Goal: Task Accomplishment & Management: Use online tool/utility

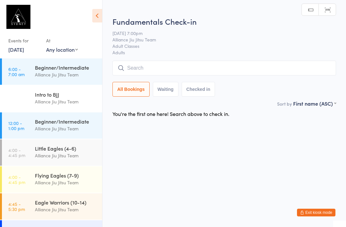
scroll to position [107, 0]
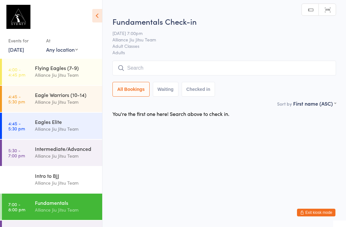
click at [209, 65] on input "search" at bounding box center [225, 68] width 224 height 15
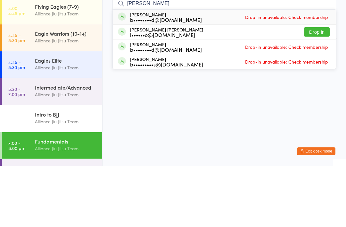
type input "[PERSON_NAME]"
click at [315, 89] on button "Drop in" at bounding box center [317, 93] width 26 height 9
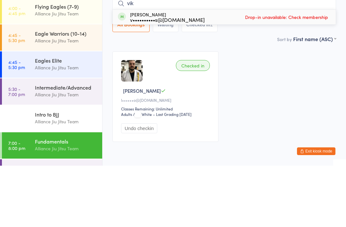
type input "vik"
click at [262, 73] on span "Drop-in unavailable: Check membership" at bounding box center [287, 78] width 86 height 10
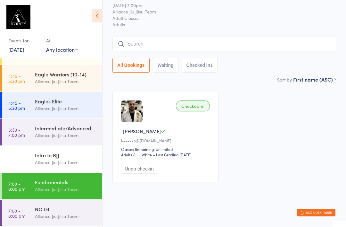
scroll to position [128, 0]
click at [68, 212] on div "NO GI" at bounding box center [66, 208] width 62 height 7
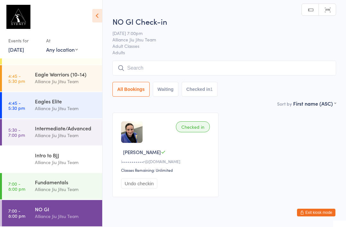
click at [264, 73] on input "search" at bounding box center [225, 68] width 224 height 15
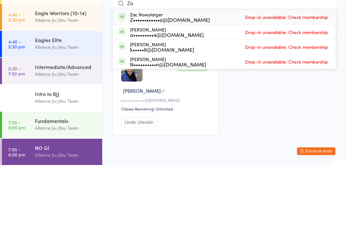
type input "Z"
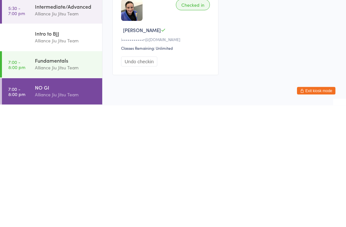
click at [72, 178] on div "Fundamentals" at bounding box center [66, 181] width 62 height 7
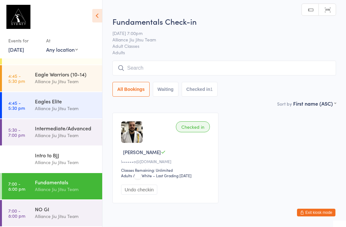
click at [241, 68] on input "search" at bounding box center [225, 68] width 224 height 15
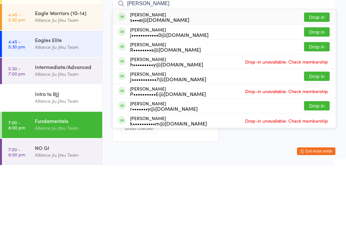
type input "[PERSON_NAME]"
click at [317, 74] on button "Drop in" at bounding box center [317, 78] width 26 height 9
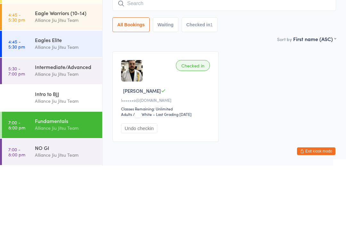
scroll to position [29, 0]
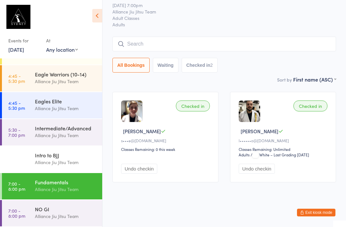
click at [54, 220] on div "Alliance Jiu Jitsu Team" at bounding box center [66, 215] width 62 height 7
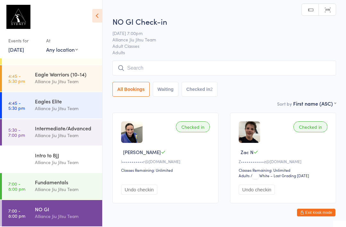
click at [157, 75] on input "search" at bounding box center [225, 68] width 224 height 15
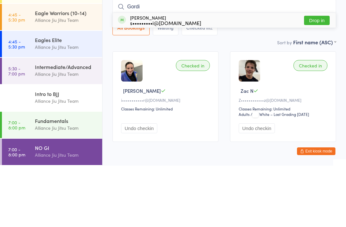
type input "Gordi"
click at [311, 77] on button "Drop in" at bounding box center [317, 81] width 26 height 9
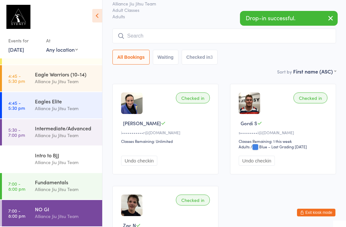
click at [56, 180] on div "Fundamentals" at bounding box center [66, 181] width 62 height 7
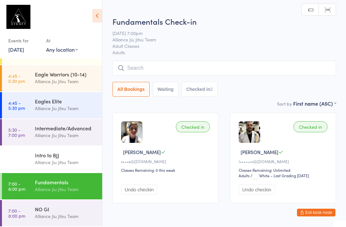
click at [289, 75] on input "search" at bounding box center [225, 68] width 224 height 15
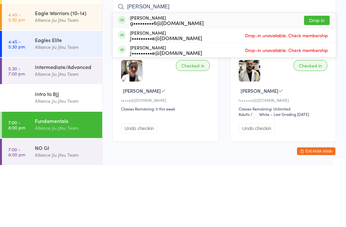
type input "[PERSON_NAME]"
click at [317, 77] on button "Drop in" at bounding box center [317, 81] width 26 height 9
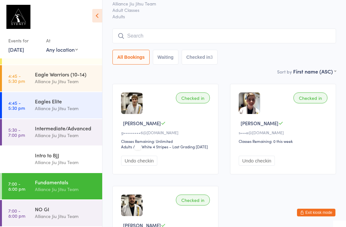
click at [168, 33] on input "search" at bounding box center [225, 36] width 224 height 15
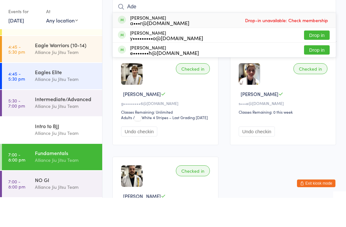
type input "Ade"
click at [322, 74] on button "Drop in" at bounding box center [317, 78] width 26 height 9
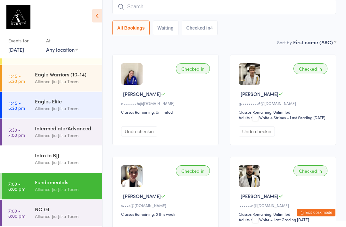
click at [248, 14] on input "search" at bounding box center [225, 6] width 224 height 15
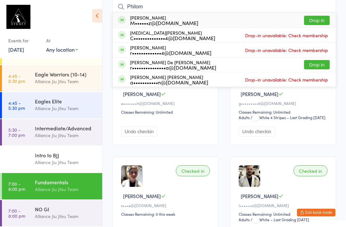
type input "Philom"
click at [325, 64] on button "Drop in" at bounding box center [317, 64] width 26 height 9
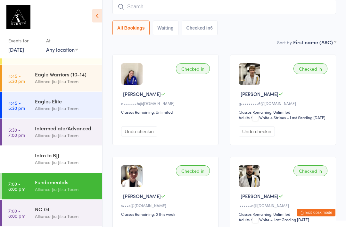
click at [235, 6] on input "search" at bounding box center [225, 6] width 224 height 15
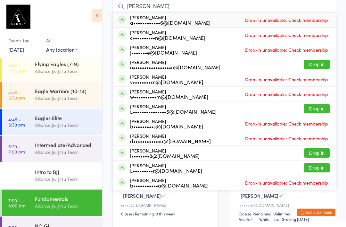
scroll to position [107, 0]
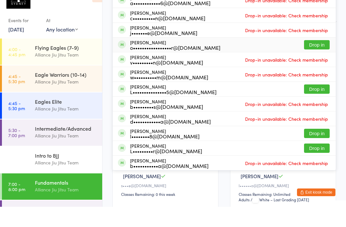
type input "[PERSON_NAME]"
click at [194, 60] on div "[PERSON_NAME] o•••••••••••••••••r@[DOMAIN_NAME]" at bounding box center [175, 65] width 90 height 10
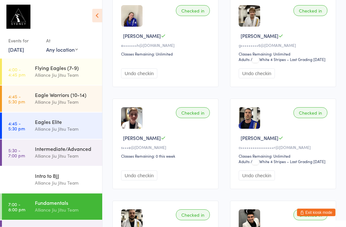
scroll to position [140, 0]
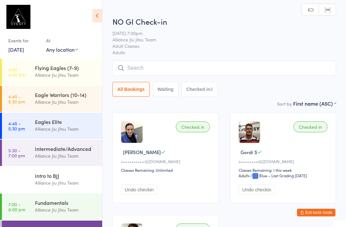
click at [139, 64] on input "search" at bounding box center [225, 68] width 224 height 15
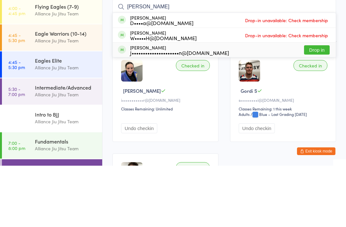
type input "[PERSON_NAME]"
click at [144, 111] on div "J•••••••••••••••••••••n@[DOMAIN_NAME]" at bounding box center [179, 113] width 99 height 5
